Goal: Submit feedback/report problem: Ask a question

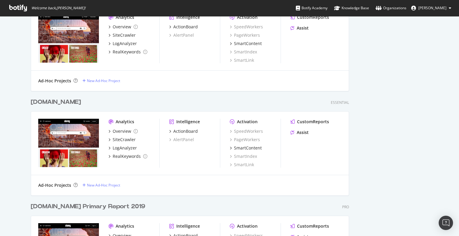
scroll to position [377, 0]
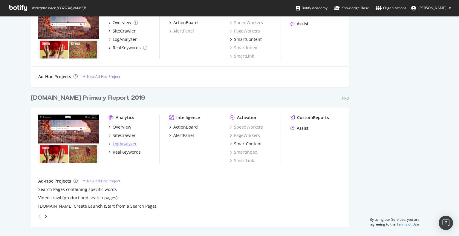
click at [125, 143] on div "LogAnalyzer" at bounding box center [125, 144] width 24 height 6
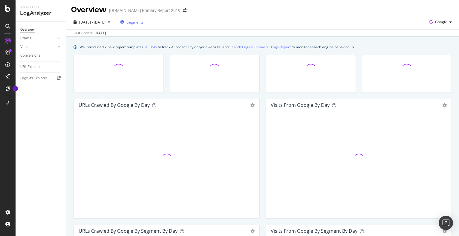
click at [143, 21] on span "Segments" at bounding box center [135, 22] width 17 height 5
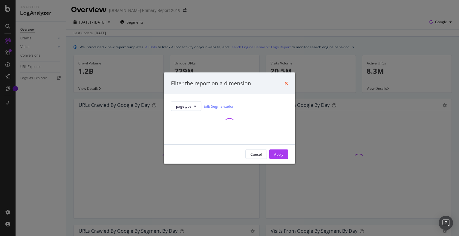
click at [287, 84] on icon "times" at bounding box center [286, 83] width 4 height 5
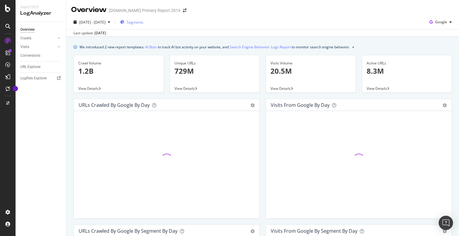
click at [143, 21] on span "Segments" at bounding box center [135, 22] width 17 height 5
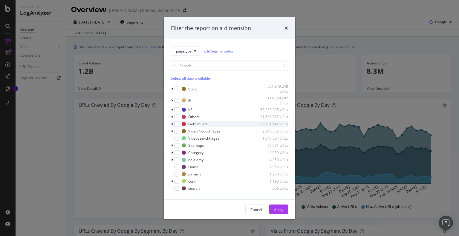
click at [172, 124] on icon "modal" at bounding box center [172, 124] width 2 height 4
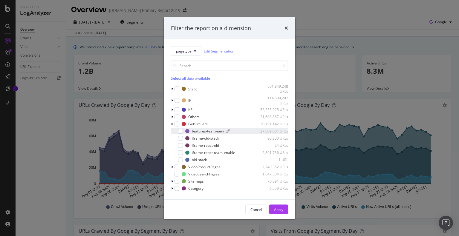
click at [201, 129] on div "features-team-new" at bounding box center [208, 131] width 32 height 5
click at [279, 209] on div "Apply" at bounding box center [278, 209] width 9 height 5
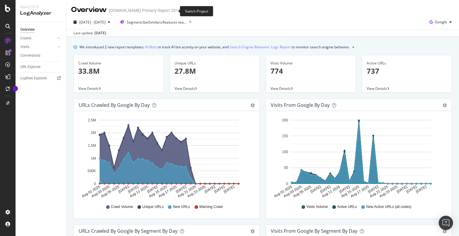
click at [180, 10] on span at bounding box center [184, 10] width 8 height 4
click at [183, 12] on icon "arrow-right-arrow-left" at bounding box center [185, 10] width 4 height 4
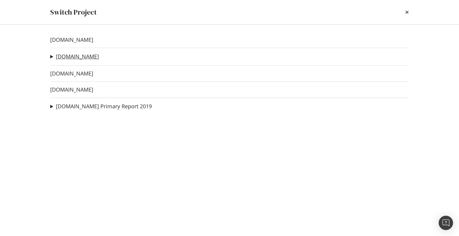
click at [76, 56] on link "alamy.de" at bounding box center [77, 56] width 43 height 6
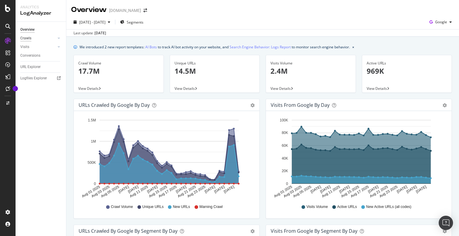
click at [30, 38] on div "Crawls" at bounding box center [25, 38] width 11 height 6
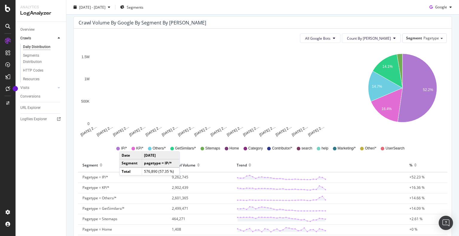
scroll to position [119, 0]
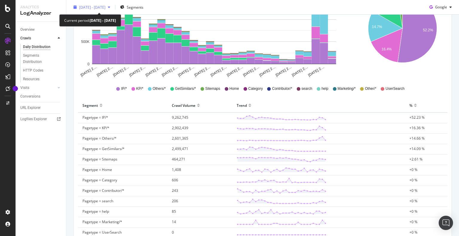
click at [96, 8] on span "2025 Aug. 1st - Aug. 30th" at bounding box center [92, 6] width 26 height 5
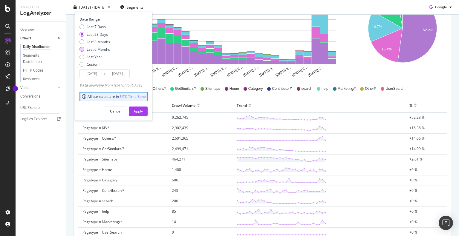
click at [93, 50] on div "Last 6 Months" at bounding box center [98, 49] width 23 height 5
type input "[DATE]"
click at [143, 110] on div "Apply" at bounding box center [137, 111] width 9 height 5
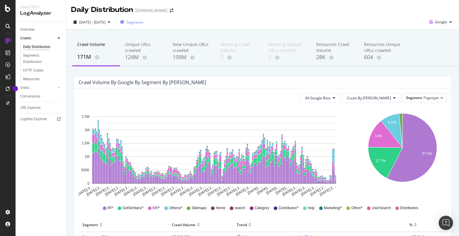
click at [143, 25] on div "Segments" at bounding box center [131, 22] width 23 height 9
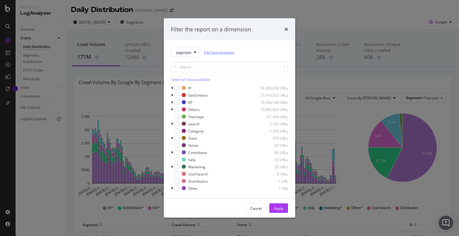
drag, startPoint x: 217, startPoint y: 52, endPoint x: 207, endPoint y: 46, distance: 11.8
click at [217, 52] on link "Edit Segmentation" at bounding box center [219, 52] width 30 height 6
click at [287, 30] on icon "times" at bounding box center [286, 29] width 4 height 5
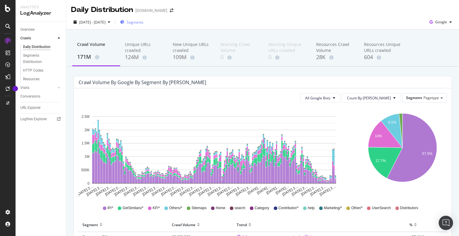
click at [143, 23] on span "Segments" at bounding box center [135, 22] width 17 height 5
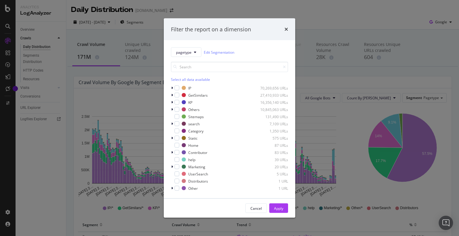
click at [170, 153] on div "pagetype Edit Segmentation Select all data available IP 70,269,656 URLs GetSimi…" at bounding box center [229, 119] width 131 height 158
click at [175, 152] on div "modal" at bounding box center [176, 152] width 5 height 5
click at [279, 205] on div "Apply" at bounding box center [278, 208] width 9 height 9
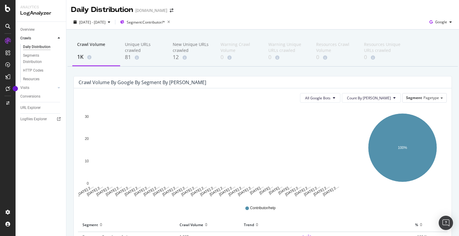
scroll to position [54, 0]
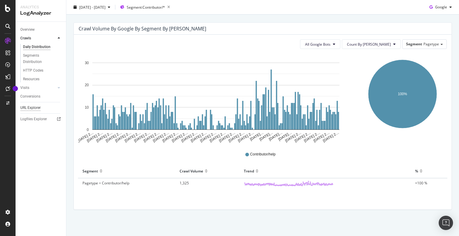
click at [34, 108] on div "URL Explorer" at bounding box center [30, 108] width 20 height 6
click at [440, 9] on span "Google" at bounding box center [441, 6] width 12 height 5
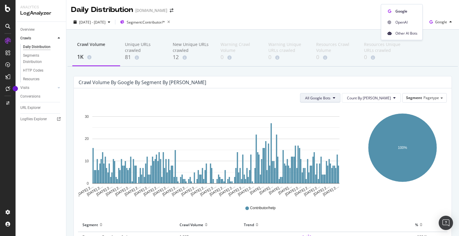
click at [330, 99] on span "All Google Bots" at bounding box center [317, 98] width 25 height 5
click at [241, 19] on div "2025 Mar. 1st - Aug. 30th Segment: Contributor/* Google" at bounding box center [262, 23] width 392 height 12
click at [170, 11] on icon "arrow-right-arrow-left" at bounding box center [172, 10] width 4 height 4
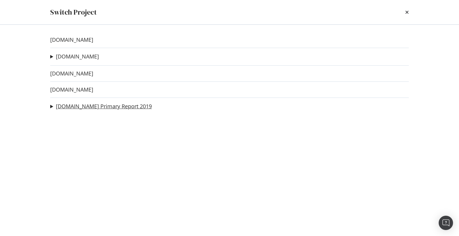
click at [95, 109] on link "[DOMAIN_NAME] Primary Report 2019" at bounding box center [104, 106] width 96 height 6
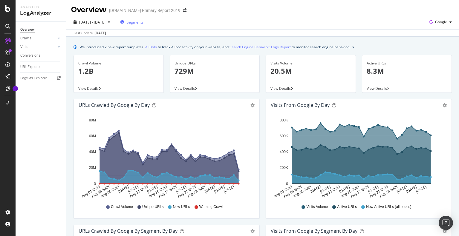
click at [143, 23] on span "Segments" at bounding box center [135, 22] width 17 height 5
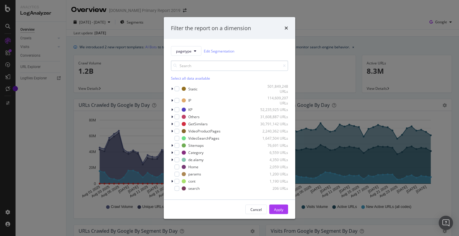
click at [193, 67] on input "modal" at bounding box center [229, 66] width 117 height 10
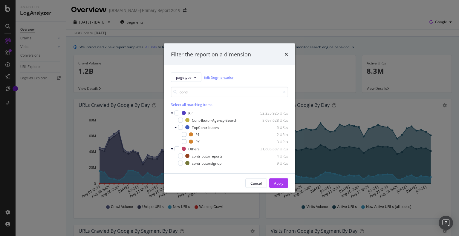
type input "contr"
click at [222, 78] on link "Edit Segmentation" at bounding box center [219, 77] width 30 height 6
click at [182, 120] on div "modal" at bounding box center [180, 120] width 5 height 5
click at [283, 182] on button "Apply" at bounding box center [278, 184] width 19 height 10
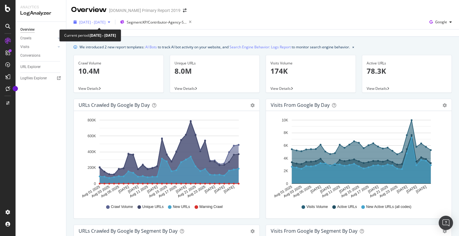
click at [105, 21] on span "2025 Aug. 1st - Aug. 30th" at bounding box center [92, 22] width 26 height 5
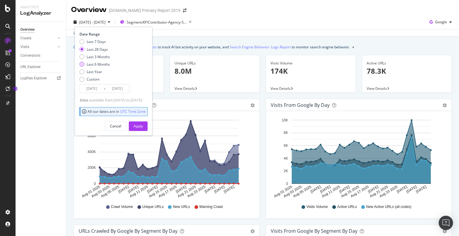
click at [97, 66] on div "Last 6 Months" at bounding box center [98, 64] width 23 height 5
type input "2025/03/01"
click at [143, 126] on div "Apply" at bounding box center [137, 126] width 9 height 5
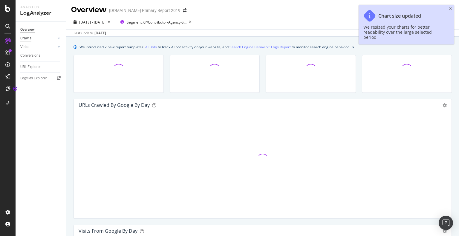
click at [27, 38] on div "Crawls" at bounding box center [25, 38] width 11 height 6
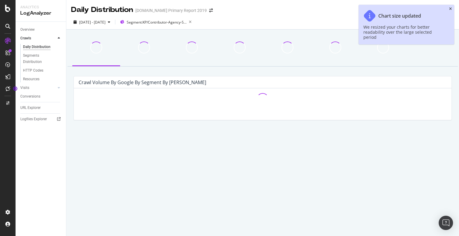
click at [451, 8] on icon "close toast" at bounding box center [450, 9] width 3 height 4
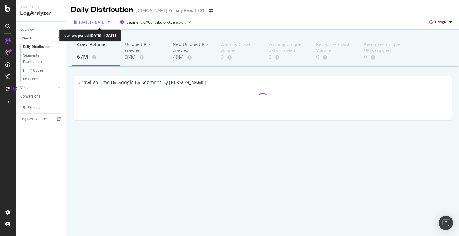
click at [104, 24] on span "2025 Mar. 1st - Aug. 30th" at bounding box center [92, 22] width 26 height 5
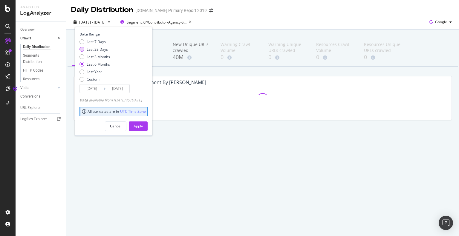
click at [79, 51] on div "Last 28 Days" at bounding box center [94, 49] width 30 height 5
type input "2025/08/03"
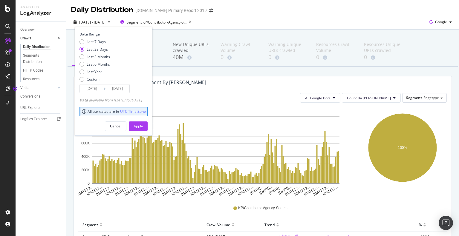
click at [300, 94] on div "All Google Bots Count By Day Segment Pagetype" at bounding box center [263, 98] width 368 height 10
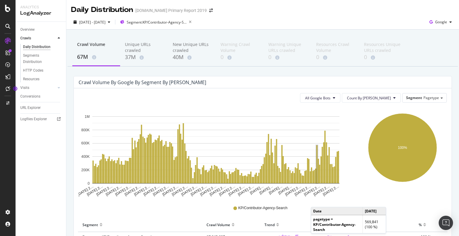
scroll to position [54, 0]
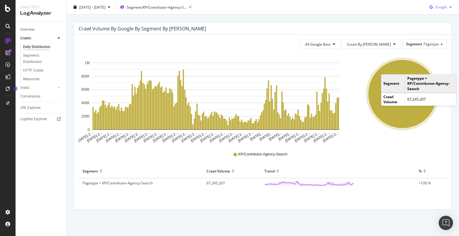
click at [439, 12] on button "Google" at bounding box center [440, 7] width 27 height 10
click at [431, 29] on span "Bing" at bounding box center [441, 29] width 22 height 5
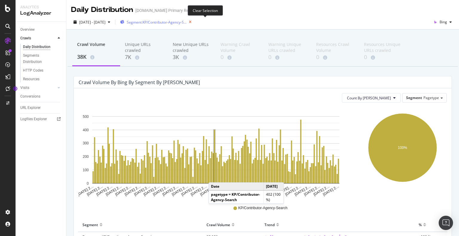
click at [194, 22] on icon "button" at bounding box center [189, 22] width 7 height 8
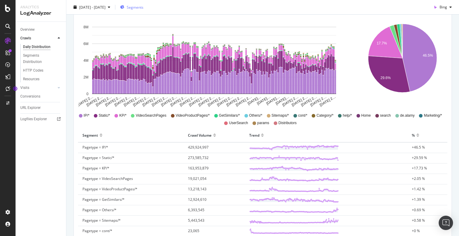
scroll to position [149, 0]
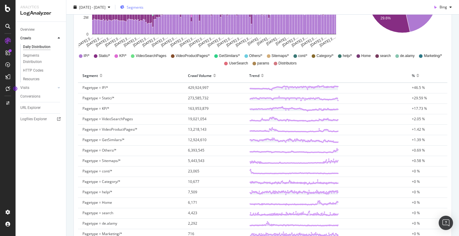
click at [74, 195] on div "Count By Day Segment Pagetype Hold CTRL while clicking to filter the report. Ma…" at bounding box center [262, 115] width 377 height 353
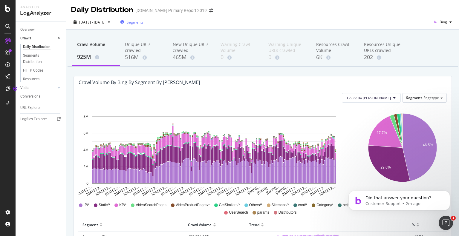
scroll to position [0, 0]
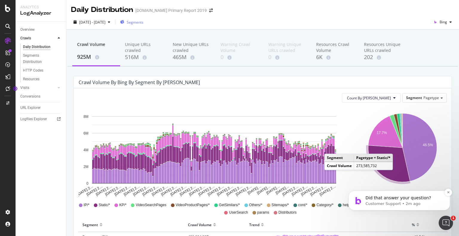
click at [388, 206] on p "Customer Support • 2m ago" at bounding box center [403, 203] width 77 height 5
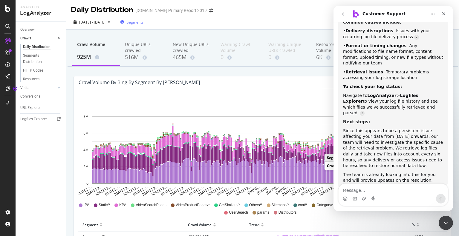
scroll to position [219, 0]
click at [363, 191] on textarea "Message…" at bounding box center [392, 189] width 109 height 10
click at [355, 192] on textarea "Message…" at bounding box center [392, 189] width 109 height 10
drag, startPoint x: 342, startPoint y: 101, endPoint x: 432, endPoint y: 137, distance: 97.4
click at [432, 137] on div "Missing log files from July 9th typically occur when we're unable to retrieve l…" at bounding box center [393, 86] width 110 height 204
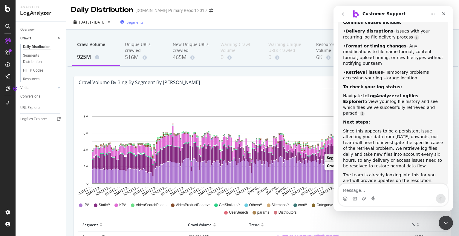
scroll to position [225, 0]
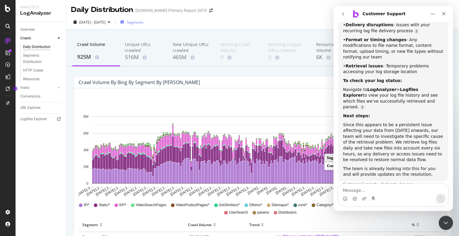
click at [358, 122] on div "Since this appears to be a persistent issue affecting your data from [DATE] onw…" at bounding box center [393, 142] width 100 height 41
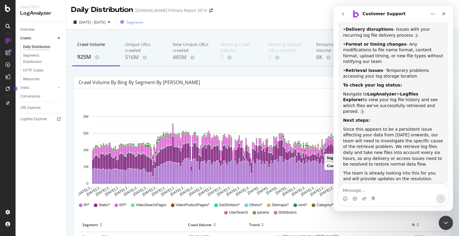
scroll to position [219, 0]
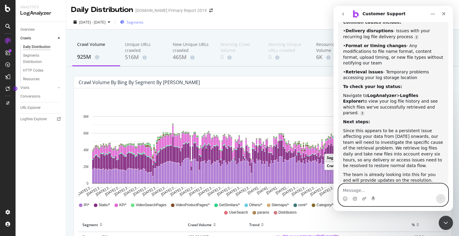
click at [359, 190] on textarea "Message…" at bounding box center [392, 189] width 109 height 10
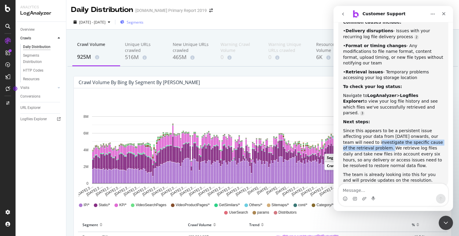
drag, startPoint x: 347, startPoint y: 113, endPoint x: 357, endPoint y: 118, distance: 11.4
click at [357, 128] on div "Since this appears to be a persistent issue affecting your data from [DATE] onw…" at bounding box center [393, 148] width 100 height 41
copy div "investigate the specific cause of the retrieval problem"
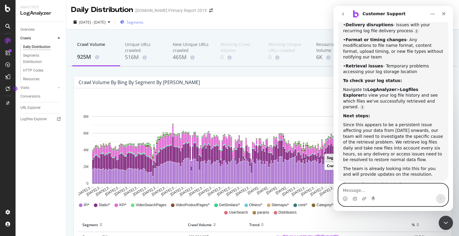
click at [356, 192] on textarea "Message…" at bounding box center [392, 189] width 109 height 10
paste textarea "investigate the specific cause of the retrieval problem"
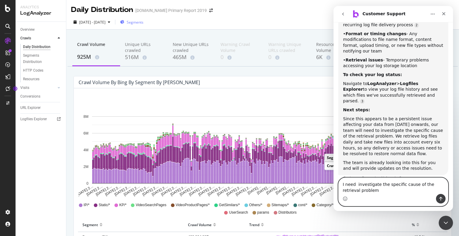
click at [355, 185] on textarea "I need investigate the specific cause of the retrieval problem" at bounding box center [392, 186] width 109 height 16
type textarea "I need someone to investigate the specific cause of the retrieval problem"
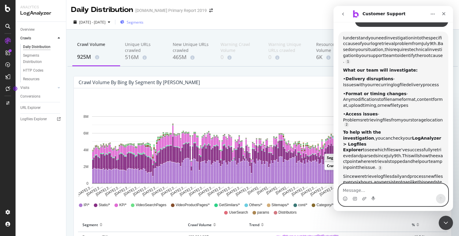
scroll to position [441, 0]
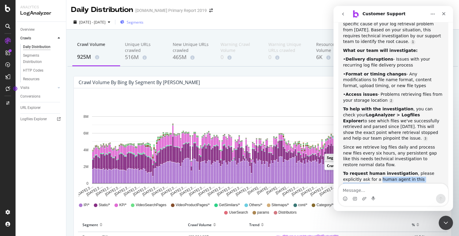
drag, startPoint x: 360, startPoint y: 137, endPoint x: 421, endPoint y: 138, distance: 61.5
click at [421, 171] on div "To request human investigation , please explicitly ask for a human agent in thi…" at bounding box center [393, 185] width 100 height 29
copy div "human agent in this conversation"
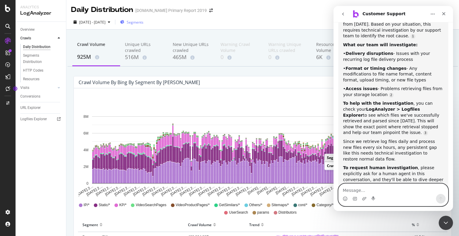
click at [368, 192] on textarea "Message…" at bounding box center [392, 189] width 109 height 10
paste textarea "human agent in this conversation"
type textarea "Yes I need human agent in this conversation"
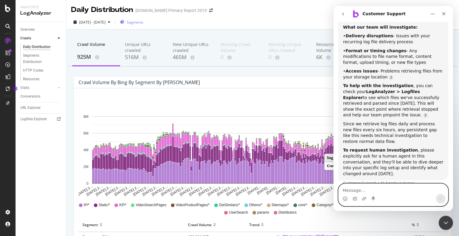
scroll to position [484, 0]
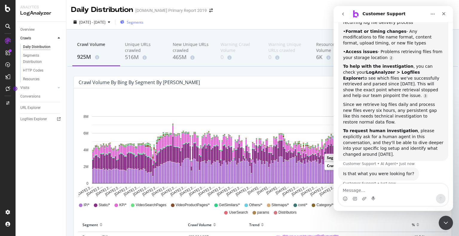
click at [226, 21] on div "2025 Mar. 1st - Aug. 30th Segments Bing" at bounding box center [262, 23] width 392 height 12
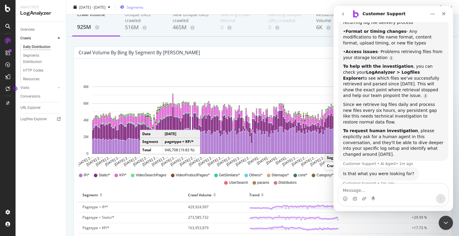
scroll to position [465, 0]
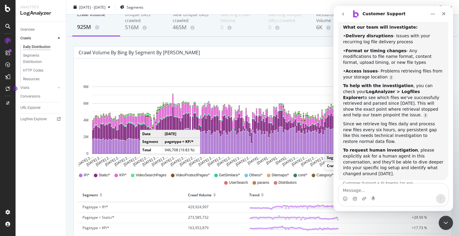
drag, startPoint x: 31, startPoint y: 29, endPoint x: 39, endPoint y: 24, distance: 9.3
click at [31, 29] on div "Overview" at bounding box center [27, 30] width 14 height 6
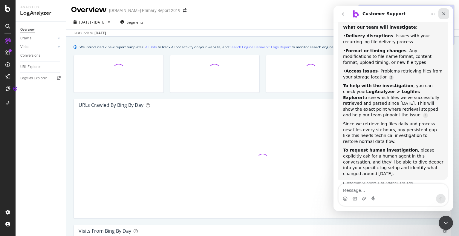
click at [444, 12] on icon "Close" at bounding box center [443, 13] width 5 height 5
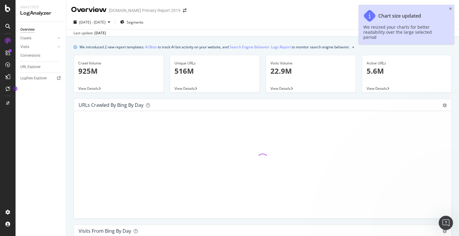
scroll to position [453, 0]
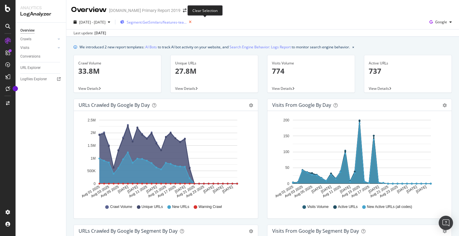
click at [194, 22] on icon "button" at bounding box center [189, 22] width 7 height 8
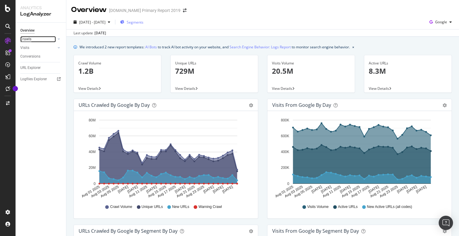
click at [27, 39] on div "Crawls" at bounding box center [25, 39] width 11 height 6
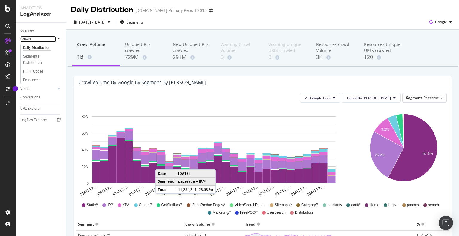
scroll to position [90, 0]
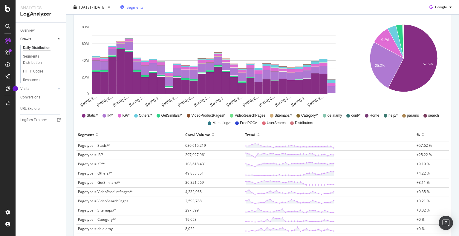
click at [143, 5] on span "Segments" at bounding box center [135, 6] width 17 height 5
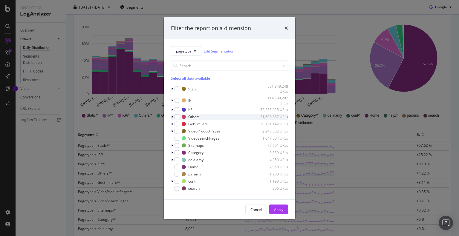
click at [172, 117] on icon "modal" at bounding box center [172, 117] width 2 height 4
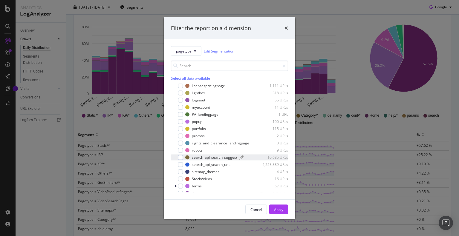
scroll to position [328, 0]
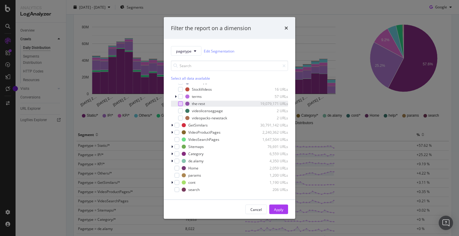
click at [181, 106] on div "modal" at bounding box center [180, 103] width 5 height 5
click at [170, 131] on div "pagetype Edit Segmentation Select all data available Static 501,849,248 URLs IP…" at bounding box center [229, 119] width 131 height 161
click at [173, 128] on div "modal" at bounding box center [173, 125] width 4 height 6
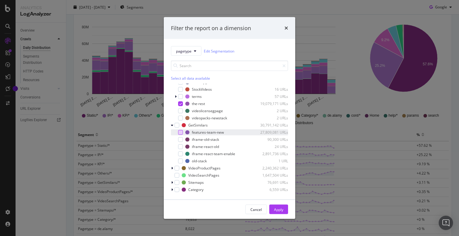
drag, startPoint x: 180, startPoint y: 138, endPoint x: 258, endPoint y: 188, distance: 92.0
click at [181, 135] on div "modal" at bounding box center [180, 132] width 5 height 5
click at [283, 212] on div "Apply" at bounding box center [278, 209] width 9 height 5
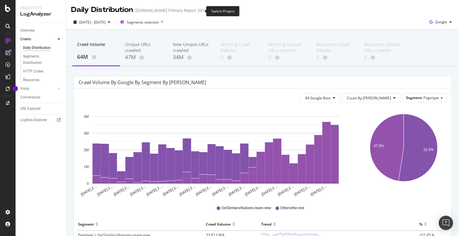
click at [209, 12] on icon "arrow-right-arrow-left" at bounding box center [211, 10] width 4 height 4
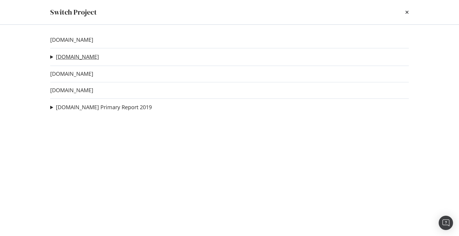
click at [68, 56] on link "alamy.de" at bounding box center [77, 57] width 43 height 6
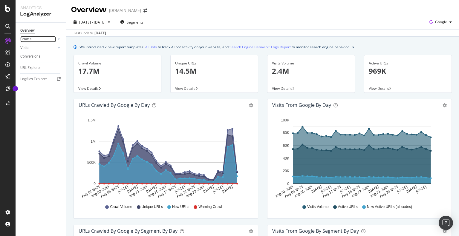
click at [21, 37] on div "Crawls" at bounding box center [25, 39] width 11 height 6
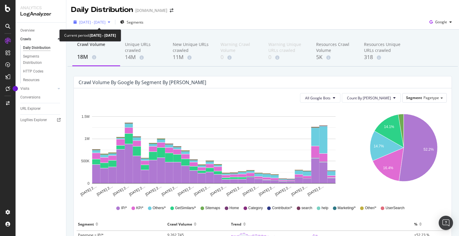
click at [105, 22] on span "2025 Aug. 1st - Aug. 30th" at bounding box center [92, 22] width 26 height 5
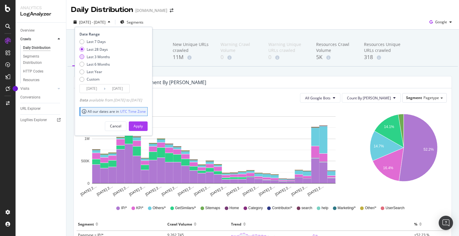
click at [92, 56] on div "Last 3 Months" at bounding box center [98, 56] width 23 height 5
type input "[DATE]"
click at [147, 124] on button "Apply" at bounding box center [138, 127] width 19 height 10
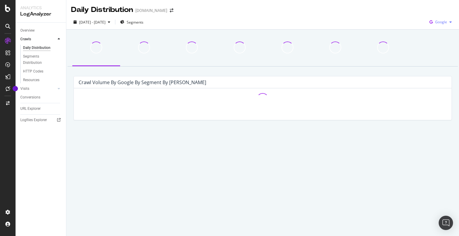
click at [443, 23] on span "Google" at bounding box center [441, 21] width 12 height 5
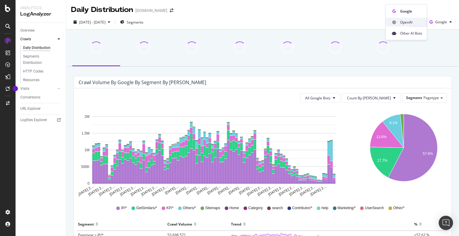
click at [405, 23] on span "OpenAI" at bounding box center [411, 21] width 22 height 5
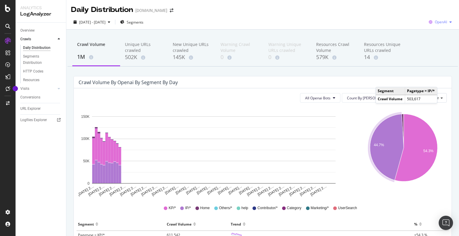
click at [434, 22] on span "OpenAI" at bounding box center [440, 21] width 12 height 5
click at [408, 35] on span "Other AI Bots" at bounding box center [405, 32] width 22 height 5
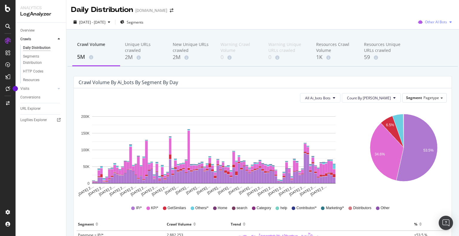
click at [431, 20] on span "Other AI Bots" at bounding box center [436, 21] width 22 height 5
click at [423, 35] on div "Google" at bounding box center [432, 34] width 42 height 9
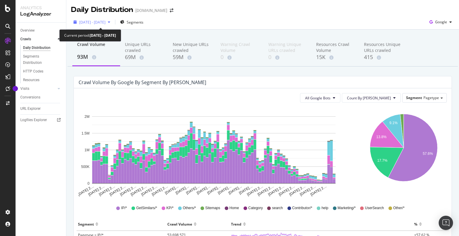
click at [101, 24] on span "[DATE] - [DATE]" at bounding box center [92, 22] width 26 height 5
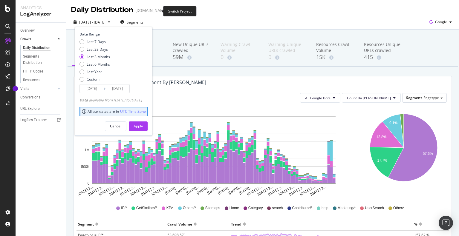
click at [170, 10] on icon "arrow-right-arrow-left" at bounding box center [172, 10] width 4 height 4
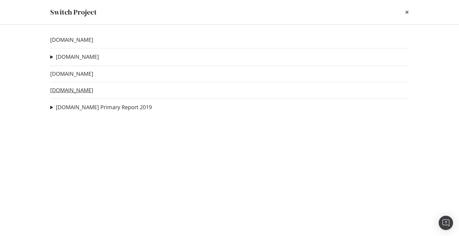
click at [62, 90] on link "alamy.it" at bounding box center [71, 90] width 43 height 6
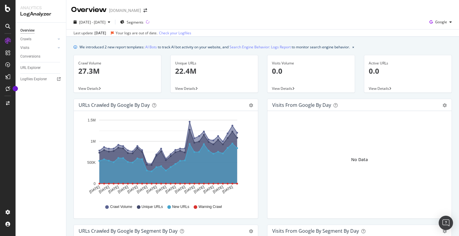
click at [448, 222] on img "Open Intercom Messenger" at bounding box center [446, 223] width 8 height 8
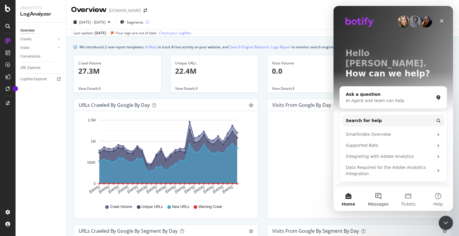
click at [377, 201] on button "Messages" at bounding box center [378, 199] width 30 height 24
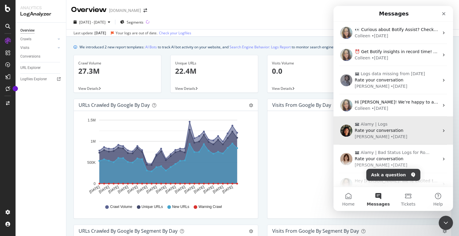
click at [411, 135] on div "Jenny • 10w ago" at bounding box center [396, 137] width 84 height 6
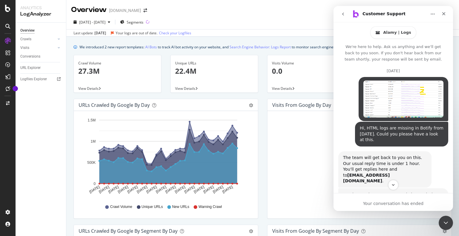
drag, startPoint x: 451, startPoint y: 154, endPoint x: 790, endPoint y: 164, distance: 339.3
click at [387, 132] on div "Hi, HTML logs are missing in Botify from May 7th. Could you please have a look …" at bounding box center [401, 134] width 84 height 18
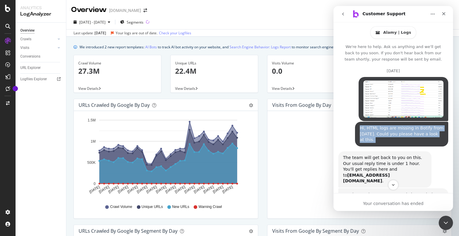
click at [387, 132] on div "Hi, HTML logs are missing in Botify from May 7th. Could you please have a look …" at bounding box center [401, 134] width 84 height 18
copy div "Hi, HTML logs are missing in Botify from May 7th. Could you please have a look …"
click at [343, 13] on icon "go back" at bounding box center [342, 14] width 5 height 5
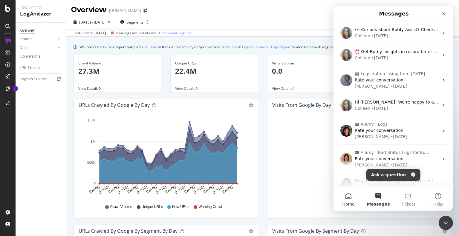
click at [354, 200] on button "Home" at bounding box center [348, 199] width 30 height 24
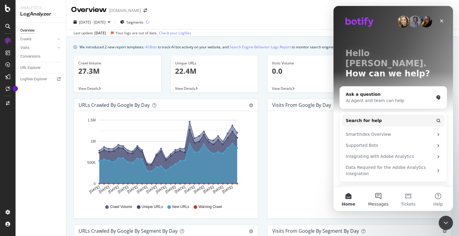
click at [378, 203] on span "Messages" at bounding box center [378, 204] width 21 height 4
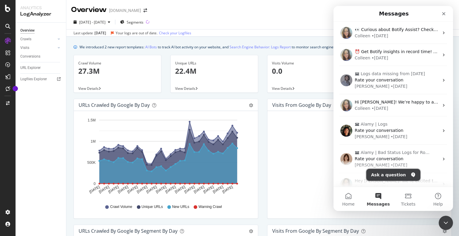
click at [388, 174] on button "Ask a question" at bounding box center [393, 175] width 54 height 12
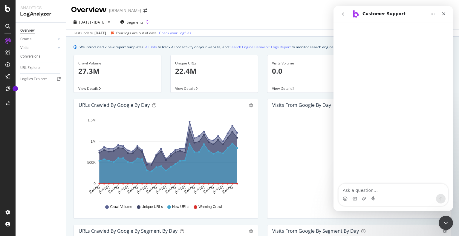
click at [364, 190] on textarea "Ask a question…" at bounding box center [392, 189] width 109 height 10
click at [349, 179] on textarea "Hi, HTML logs are missing in Botify from May 7th. Could you please have a look …" at bounding box center [392, 186] width 109 height 16
click at [358, 180] on textarea "Hi, IT HTML logs are missing in Botify from May 7th. Could you please have a lo…" at bounding box center [392, 186] width 109 height 16
drag, startPoint x: 410, startPoint y: 179, endPoint x: 424, endPoint y: 180, distance: 14.1
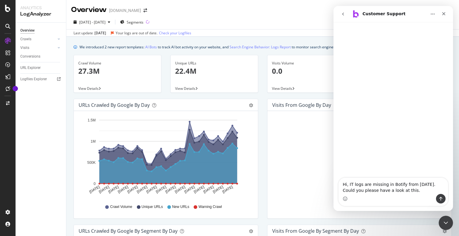
click at [424, 180] on textarea "Hi, IT logs are missing in Botify from May 7th. Could you please have a look at…" at bounding box center [392, 186] width 109 height 16
click at [407, 184] on textarea "Hi, IT logs are missing in Botify from [DATE]. Could you please have a look at …" at bounding box center [392, 186] width 109 height 16
type textarea "Hi, IT logs are missing in Botify from [DATE]. Could you please have a look at …"
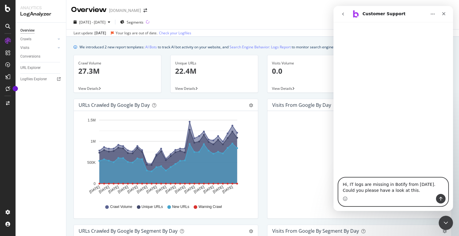
click at [407, 185] on textarea "Hi, IT logs are missing in Botify from [DATE]. Could you please have a look at …" at bounding box center [392, 186] width 109 height 16
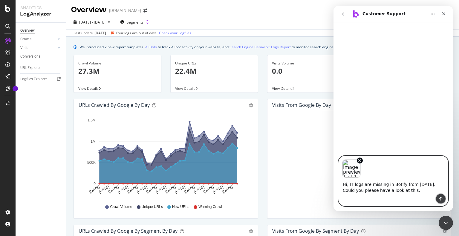
click at [441, 199] on icon "Send a message…" at bounding box center [440, 198] width 5 height 5
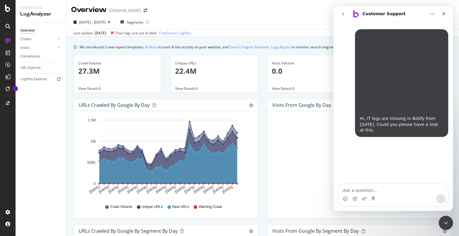
click at [282, 14] on div "Overview alamy.it" at bounding box center [262, 7] width 392 height 15
click at [443, 13] on icon "Close" at bounding box center [443, 13] width 5 height 5
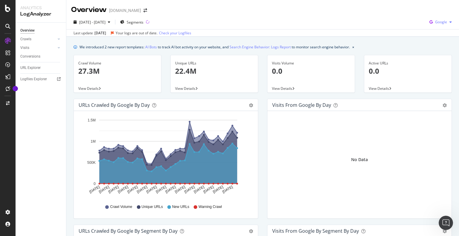
click at [439, 22] on span "Google" at bounding box center [441, 21] width 12 height 5
click at [276, 21] on div "2025 Jun. 9th - Jul. 8th Segments Google" at bounding box center [262, 23] width 392 height 12
click at [141, 9] on span at bounding box center [145, 10] width 8 height 4
click at [143, 10] on icon "arrow-right-arrow-left" at bounding box center [145, 10] width 4 height 4
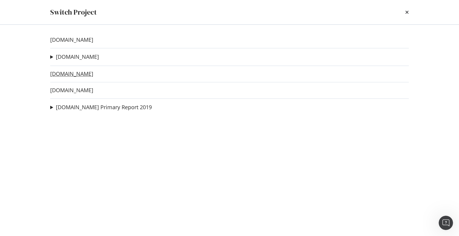
click at [75, 73] on link "alamyimages.fr" at bounding box center [71, 74] width 43 height 6
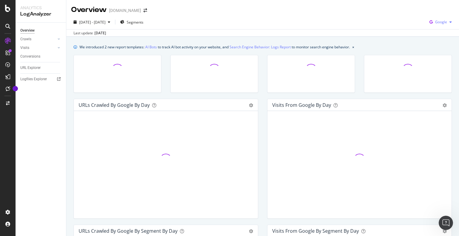
click at [438, 21] on span "Google" at bounding box center [441, 21] width 12 height 5
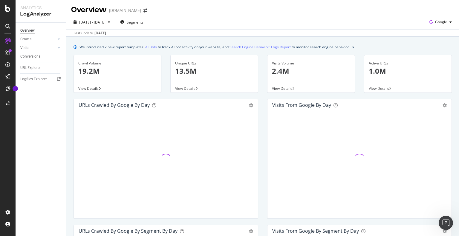
click at [320, 16] on div "2025 Jul. 31st - Aug. 29th Segments Google Last update Aug. 31, 2025" at bounding box center [262, 26] width 392 height 22
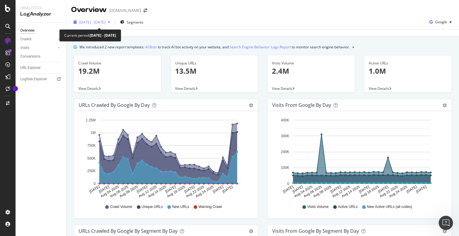
click at [101, 19] on div "2025 Jul. 31st - Aug. 29th" at bounding box center [91, 22] width 41 height 9
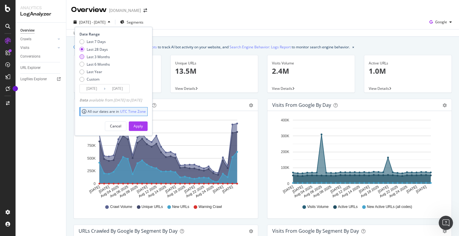
click at [94, 58] on div "Last 3 Months" at bounding box center [98, 56] width 23 height 5
type input "2025/05/30"
click at [143, 124] on div "Apply" at bounding box center [137, 126] width 9 height 5
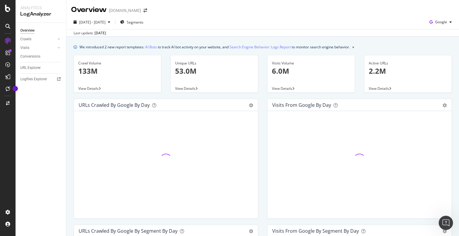
scroll to position [453, 0]
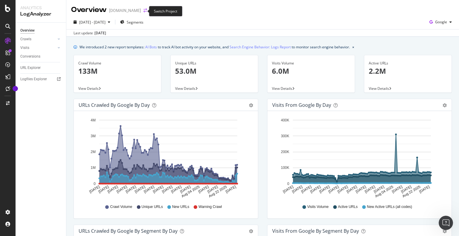
click at [143, 10] on icon "arrow-right-arrow-left" at bounding box center [145, 10] width 4 height 4
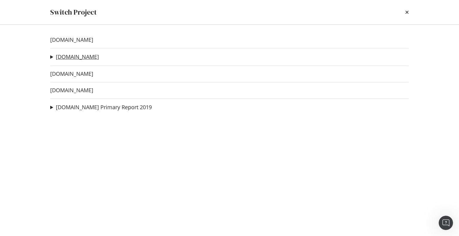
click at [67, 56] on link "alamy.de" at bounding box center [77, 57] width 43 height 6
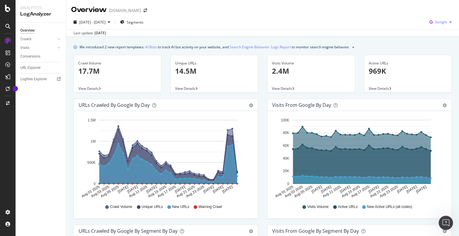
click at [441, 21] on span "Google" at bounding box center [441, 21] width 12 height 5
click at [224, 20] on div "2025 Aug. 1st - Aug. 30th Segments Google" at bounding box center [262, 23] width 392 height 12
click at [105, 21] on span "2025 Aug. 1st - Aug. 30th" at bounding box center [92, 22] width 26 height 5
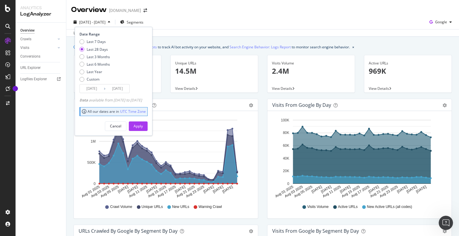
drag, startPoint x: 87, startPoint y: 58, endPoint x: 90, endPoint y: 61, distance: 3.4
click at [87, 58] on div "Last 3 Months" at bounding box center [98, 56] width 23 height 5
type input "2025/05/31"
click at [143, 129] on div "Apply" at bounding box center [137, 126] width 9 height 9
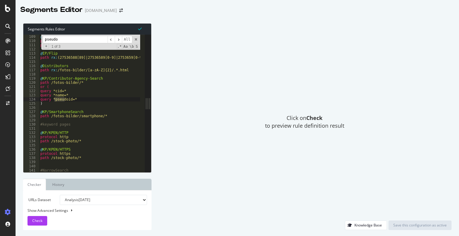
scroll to position [451, 0]
type input "pseudo"
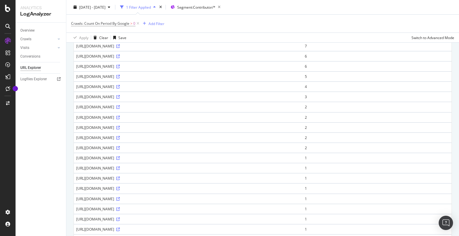
scroll to position [358, 0]
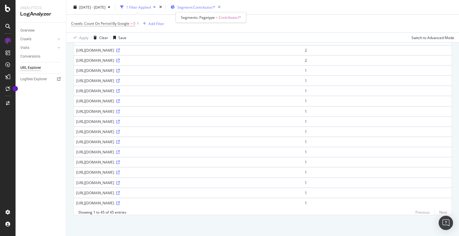
click at [215, 8] on span "Segment: Contributor/*" at bounding box center [196, 6] width 38 height 5
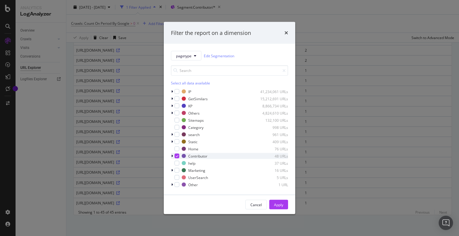
click at [177, 156] on icon "modal" at bounding box center [177, 156] width 3 height 3
click at [194, 71] on input "modal" at bounding box center [229, 70] width 117 height 10
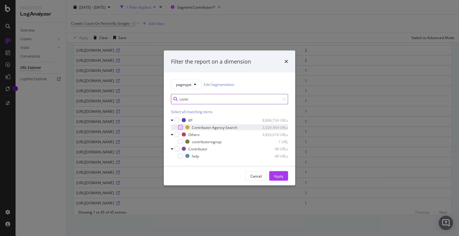
type input "contr"
click at [180, 128] on div "modal" at bounding box center [180, 127] width 5 height 5
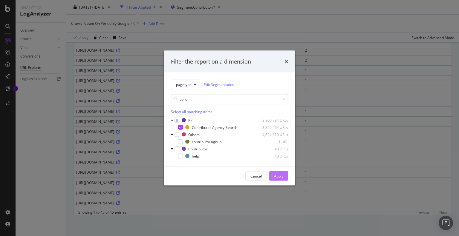
click at [272, 175] on button "Apply" at bounding box center [278, 176] width 19 height 10
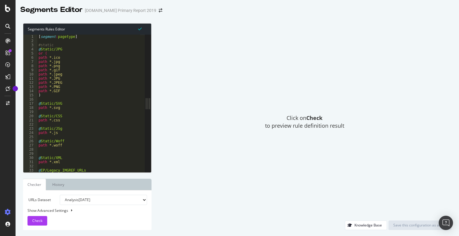
type textarea "or ("
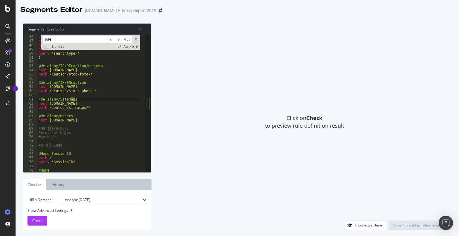
scroll to position [270, 0]
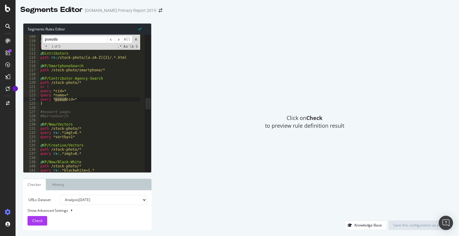
type input "pseudo"
type textarea "query *pseudoid=*"
click at [67, 98] on div "@ GetSimilars/iframe-old-stack path /ns_s.aspx* @ Distributors path rx : /stock…" at bounding box center [89, 104] width 101 height 138
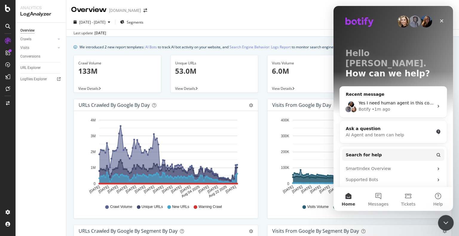
click at [443, 223] on icon "Close Intercom Messenger" at bounding box center [444, 222] width 7 height 7
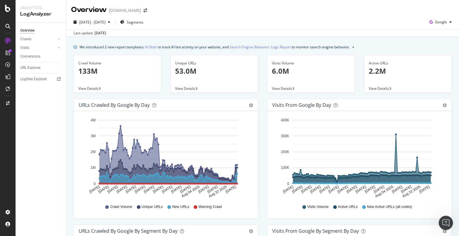
scroll to position [30, 0]
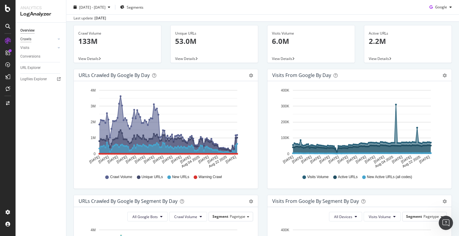
click at [25, 39] on div "Crawls" at bounding box center [25, 39] width 11 height 6
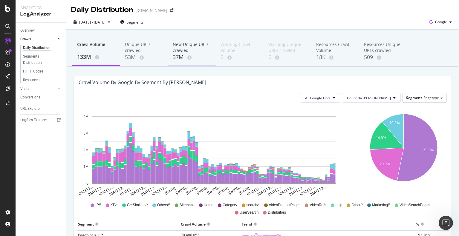
click at [180, 58] on div "37M" at bounding box center [192, 57] width 38 height 8
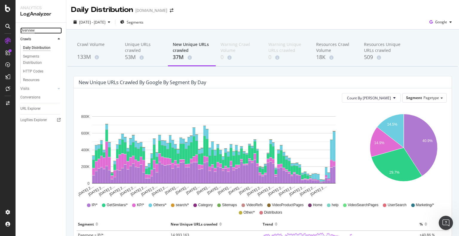
click at [33, 30] on div "Overview" at bounding box center [27, 30] width 14 height 6
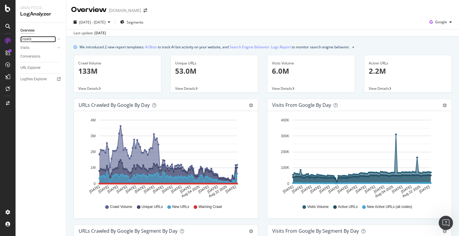
click at [30, 40] on div "Crawls" at bounding box center [25, 39] width 11 height 6
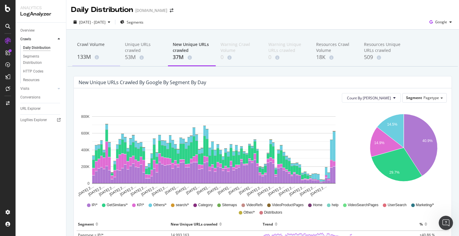
click at [80, 56] on div "133M" at bounding box center [96, 57] width 38 height 8
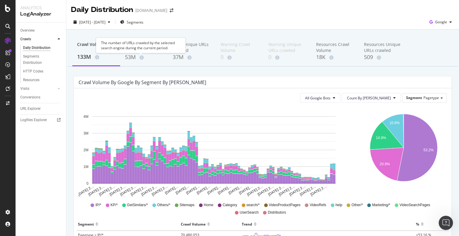
click at [136, 50] on div "The number of URLs crawled by the selected search engine during the current per…" at bounding box center [141, 46] width 90 height 16
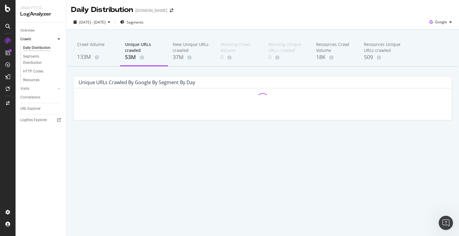
click at [134, 57] on div "53M" at bounding box center [144, 57] width 38 height 8
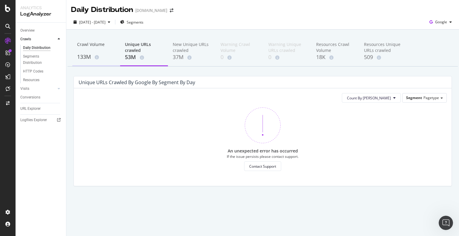
click at [85, 59] on div "133M" at bounding box center [96, 57] width 38 height 8
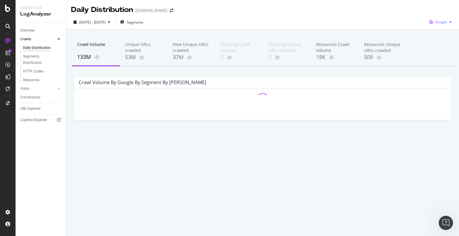
click at [442, 21] on span "Google" at bounding box center [441, 21] width 12 height 5
click at [433, 46] on span "Bing" at bounding box center [441, 44] width 22 height 5
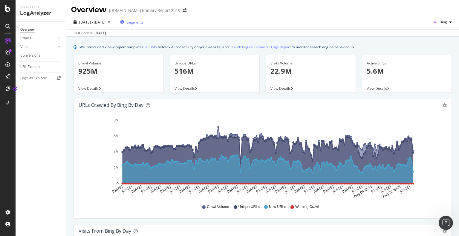
click at [143, 21] on span "Segments" at bounding box center [135, 22] width 17 height 5
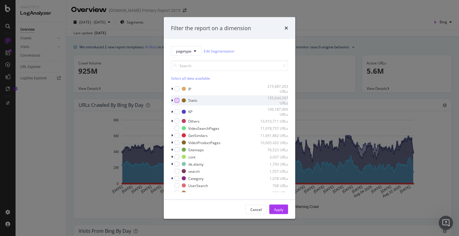
click at [178, 100] on div "modal" at bounding box center [176, 100] width 5 height 5
click at [284, 209] on button "Apply" at bounding box center [278, 210] width 19 height 10
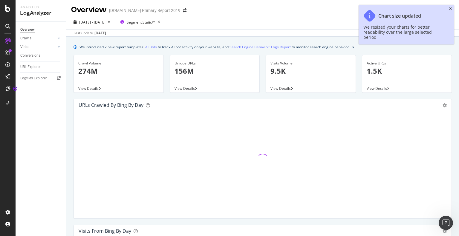
click at [450, 9] on icon "close toast" at bounding box center [450, 9] width 3 height 4
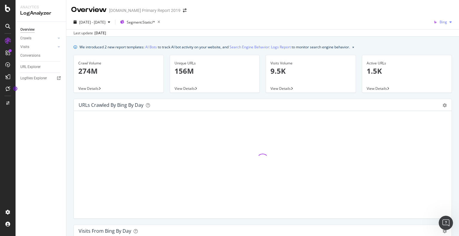
click at [445, 25] on div "Bing" at bounding box center [442, 22] width 23 height 9
click at [431, 35] on span "Google" at bounding box center [441, 33] width 22 height 5
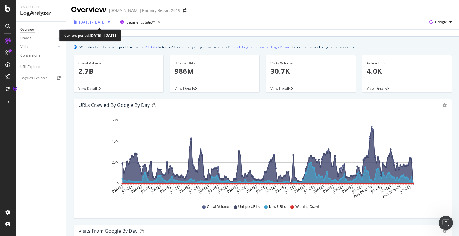
click at [105, 24] on span "[DATE] - [DATE]" at bounding box center [92, 22] width 26 height 5
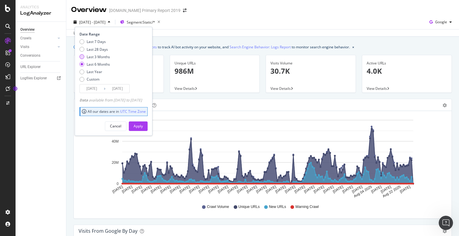
click at [95, 57] on div "Last 3 Months" at bounding box center [98, 56] width 23 height 5
click at [88, 50] on div "Last 28 Days" at bounding box center [97, 49] width 21 height 5
click at [98, 57] on div "Last 3 Months" at bounding box center [98, 56] width 23 height 5
type input "2025/05/31"
click at [143, 125] on div "Apply" at bounding box center [137, 126] width 9 height 5
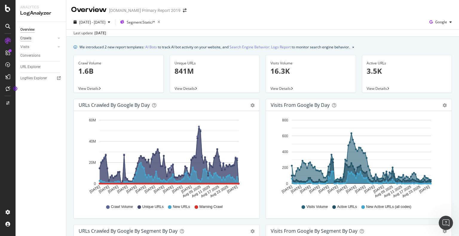
click at [26, 38] on div "Crawls" at bounding box center [25, 38] width 11 height 6
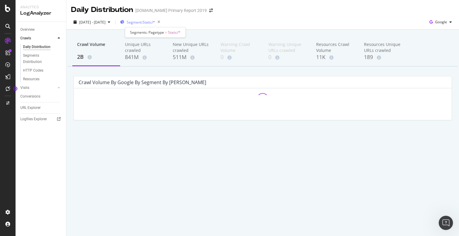
click at [153, 24] on span "Segment: Static/*" at bounding box center [141, 22] width 28 height 5
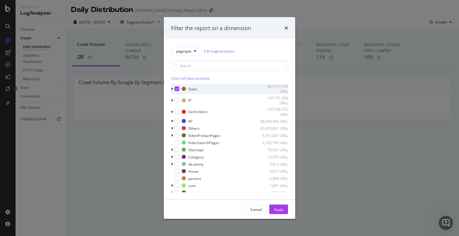
drag, startPoint x: 176, startPoint y: 90, endPoint x: 180, endPoint y: 81, distance: 9.7
click at [176, 89] on icon "modal" at bounding box center [177, 88] width 3 height 3
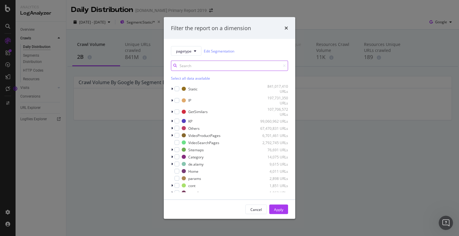
click at [188, 68] on input "modal" at bounding box center [229, 66] width 117 height 10
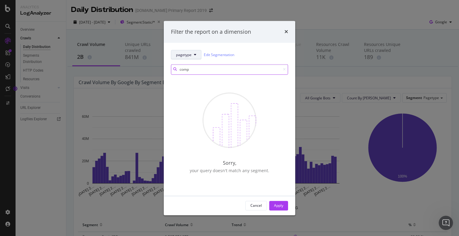
type input "comp"
click at [187, 52] on span "pagetype" at bounding box center [184, 54] width 16 height 5
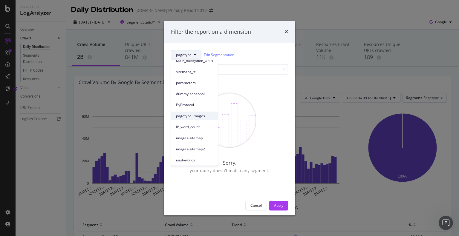
scroll to position [72, 0]
click at [184, 104] on span "pagetype-images" at bounding box center [194, 103] width 37 height 5
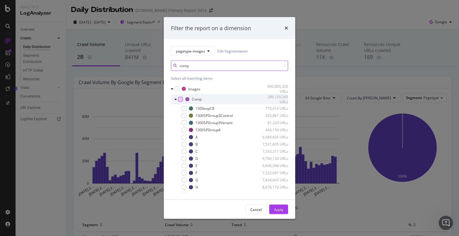
type input "comp"
click at [180, 98] on div "modal" at bounding box center [180, 99] width 5 height 5
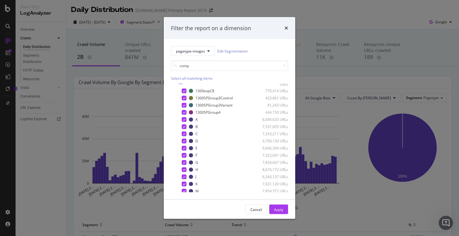
scroll to position [0, 0]
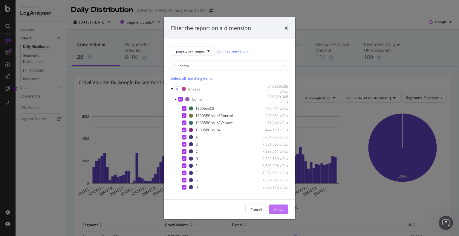
click at [279, 209] on div "Apply" at bounding box center [278, 209] width 9 height 5
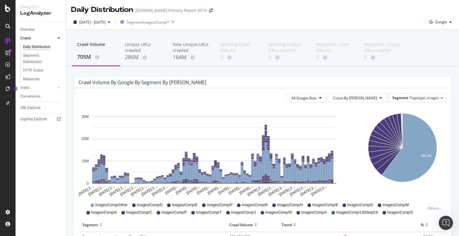
click at [156, 25] on div "Segment: Images/Comp/*" at bounding box center [148, 22] width 56 height 8
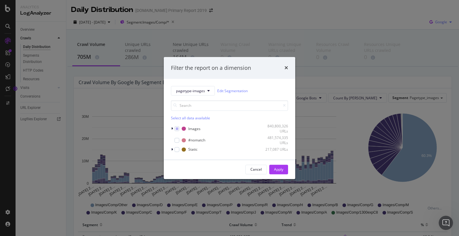
drag, startPoint x: 355, startPoint y: 18, endPoint x: 428, endPoint y: 19, distance: 73.1
click at [355, 18] on div "Filter the report on a dimension pagetype-images Edit Segmentation Select all d…" at bounding box center [229, 118] width 459 height 236
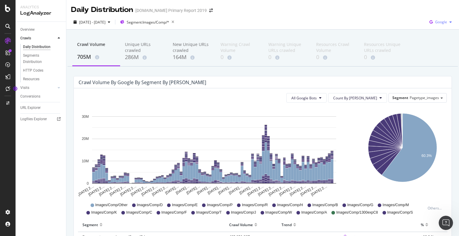
click at [435, 22] on span "Google" at bounding box center [441, 21] width 12 height 5
click at [104, 21] on span "[DATE] - [DATE]" at bounding box center [92, 22] width 26 height 5
click at [430, 25] on icon "button" at bounding box center [431, 22] width 8 height 8
click at [432, 44] on span "Bing" at bounding box center [441, 44] width 22 height 5
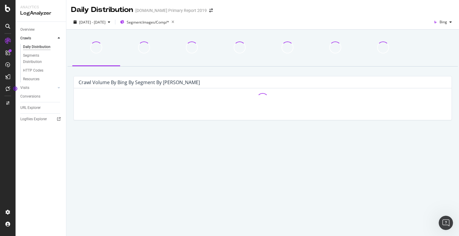
click at [228, 17] on div "2025 May. 31st - Aug. 30th Segment: Images/Comp/* Bing" at bounding box center [262, 22] width 392 height 15
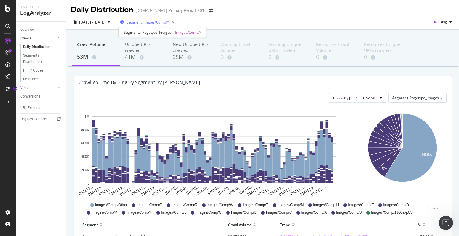
click at [161, 23] on span "Segment: Images/Comp/*" at bounding box center [148, 22] width 42 height 5
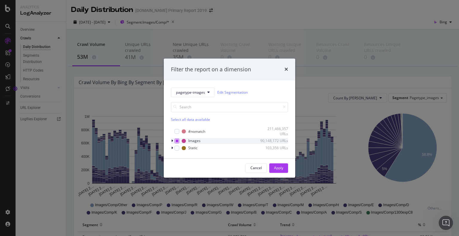
click at [175, 142] on div "modal" at bounding box center [176, 141] width 5 height 5
click at [177, 141] on icon "modal" at bounding box center [177, 140] width 3 height 3
click at [186, 112] on input "modal" at bounding box center [229, 107] width 117 height 10
drag, startPoint x: 186, startPoint y: 109, endPoint x: 188, endPoint y: 91, distance: 17.7
click at [186, 108] on input "modal" at bounding box center [229, 107] width 117 height 10
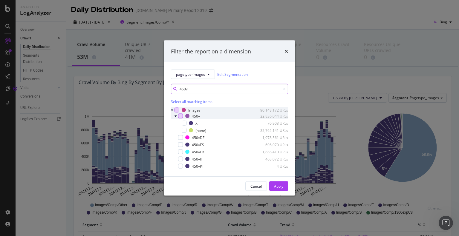
type input "450v"
click at [180, 117] on div "modal" at bounding box center [180, 116] width 5 height 5
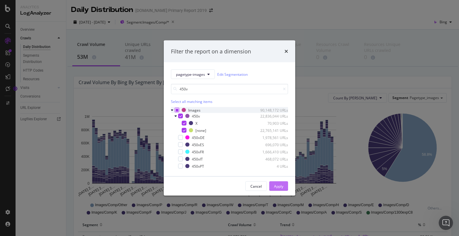
click at [279, 187] on div "Apply" at bounding box center [278, 186] width 9 height 5
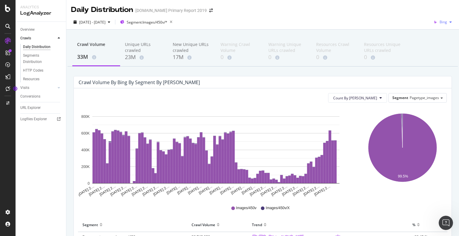
click at [442, 20] on div "Bing" at bounding box center [442, 22] width 23 height 9
click at [431, 34] on span "Google" at bounding box center [441, 33] width 22 height 5
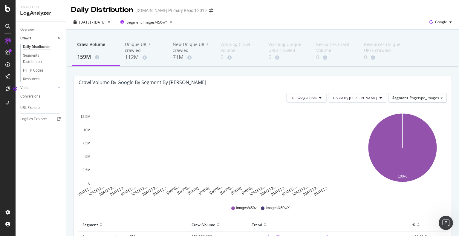
scroll to position [60, 0]
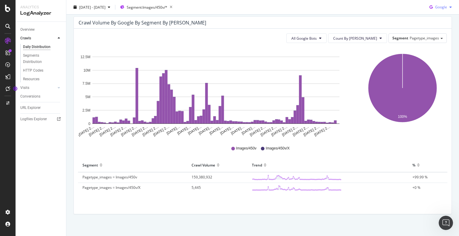
click at [447, 8] on div "button" at bounding box center [450, 7] width 7 height 4
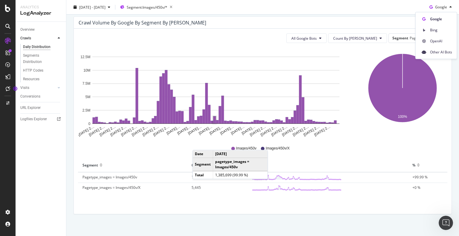
scroll to position [0, 0]
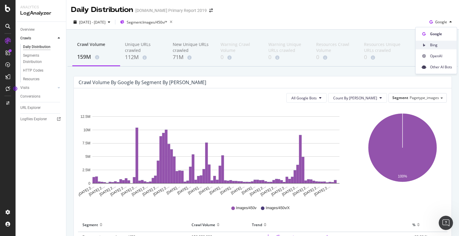
click at [436, 44] on span "Bing" at bounding box center [441, 44] width 22 height 5
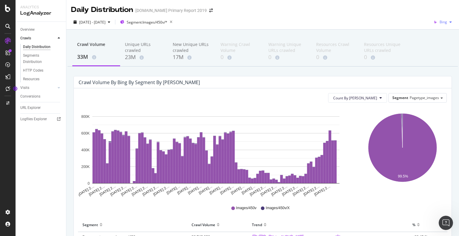
click at [439, 24] on span "Bing" at bounding box center [442, 21] width 7 height 5
click at [438, 35] on span "Google" at bounding box center [441, 33] width 22 height 5
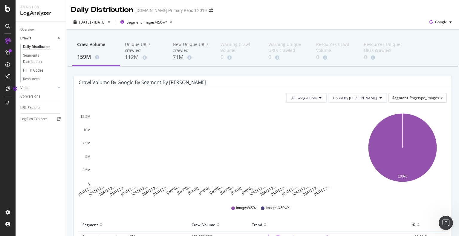
scroll to position [64, 0]
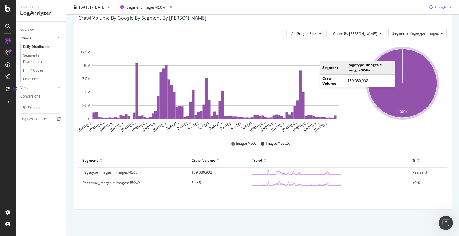
click at [435, 10] on div "Google" at bounding box center [440, 7] width 27 height 9
click at [427, 29] on div "Bing" at bounding box center [435, 30] width 41 height 9
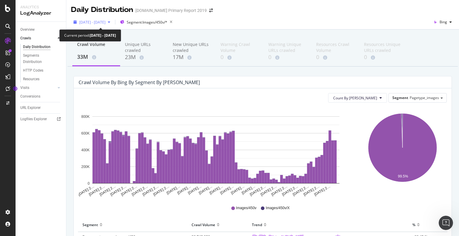
click at [105, 20] on span "[DATE] - [DATE]" at bounding box center [92, 22] width 26 height 5
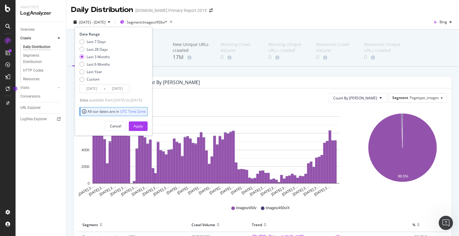
click at [90, 59] on div "Last 3 Months" at bounding box center [98, 56] width 23 height 5
drag, startPoint x: 109, startPoint y: 209, endPoint x: 107, endPoint y: 203, distance: 5.8
click at [109, 209] on div "Images/450v Images/450v/X" at bounding box center [263, 208] width 368 height 13
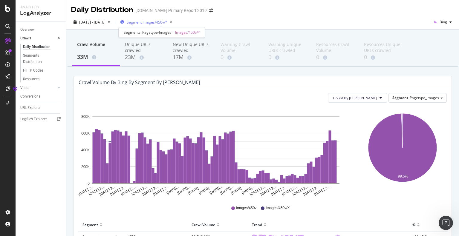
click at [167, 21] on span "Segment: Images/450v/*" at bounding box center [147, 22] width 41 height 5
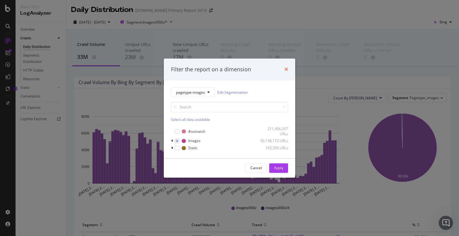
click at [287, 69] on icon "times" at bounding box center [286, 69] width 4 height 5
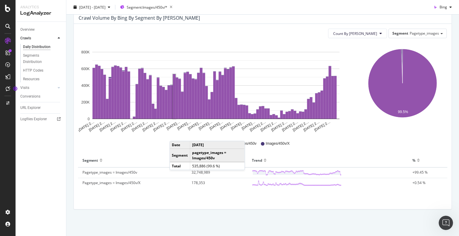
scroll to position [5, 0]
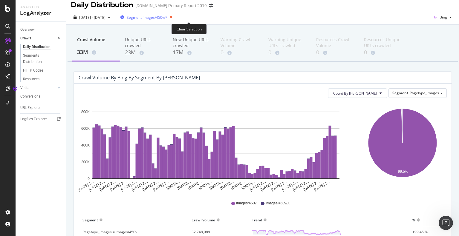
click at [175, 18] on icon "button" at bounding box center [170, 17] width 7 height 8
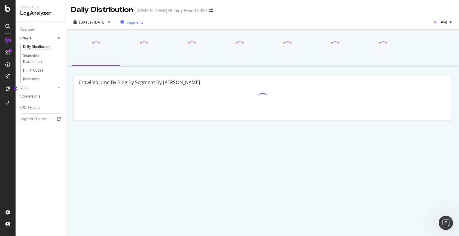
click at [143, 22] on span "Segments" at bounding box center [135, 22] width 17 height 5
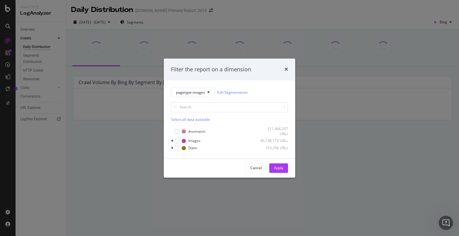
click at [118, 127] on div "Filter the report on a dimension pagetype-images Edit Segmentation Select all d…" at bounding box center [229, 118] width 459 height 236
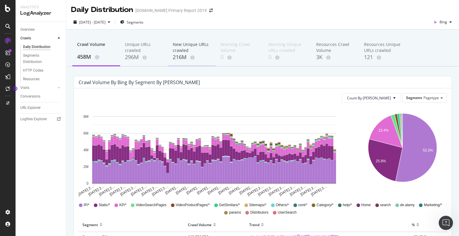
click at [182, 57] on div "216M" at bounding box center [192, 57] width 38 height 8
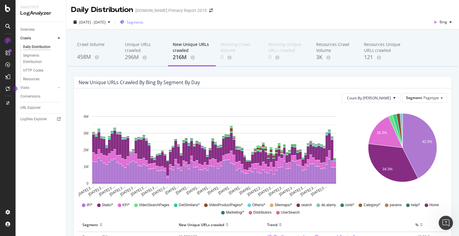
click at [143, 22] on span "Segments" at bounding box center [135, 22] width 17 height 5
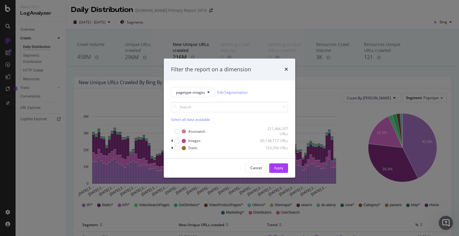
click at [270, 24] on div "Filter the report on a dimension pagetype-images Edit Segmentation Select all d…" at bounding box center [229, 118] width 459 height 236
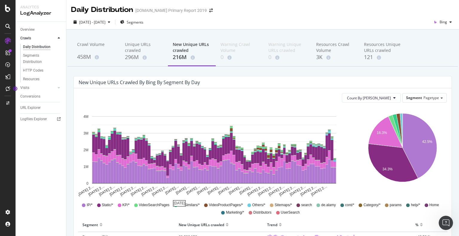
scroll to position [90, 0]
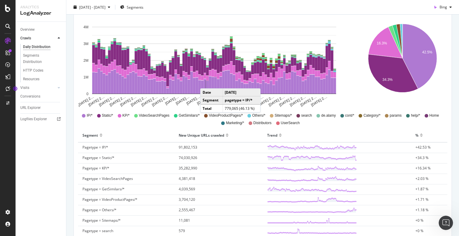
click at [206, 82] on rect "A chart." at bounding box center [207, 87] width 3 height 13
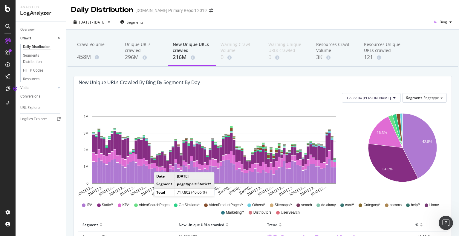
scroll to position [60, 0]
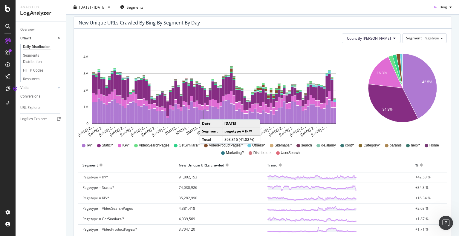
click at [205, 113] on rect "A chart." at bounding box center [205, 116] width 2 height 15
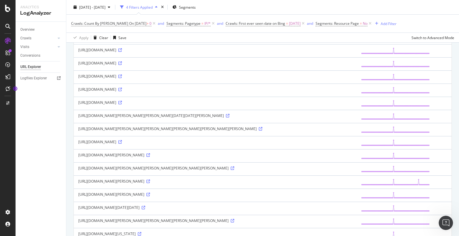
scroll to position [179, 0]
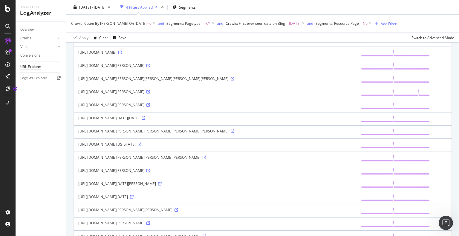
click at [141, 146] on icon at bounding box center [140, 145] width 4 height 4
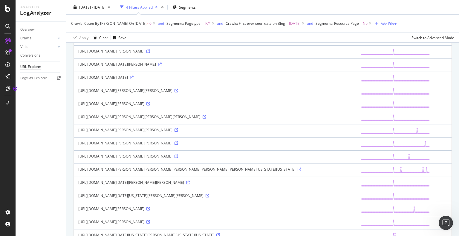
scroll to position [418, 0]
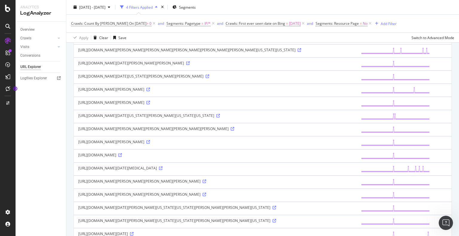
click at [340, 18] on td "[URL][DOMAIN_NAME][PERSON_NAME][PERSON_NAME]" at bounding box center [215, 11] width 282 height 13
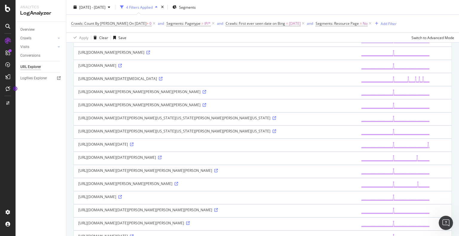
click at [236, 2] on div "[URL][DOMAIN_NAME][PERSON_NAME]" at bounding box center [214, -1] width 273 height 5
click at [146, 2] on icon at bounding box center [148, 0] width 4 height 4
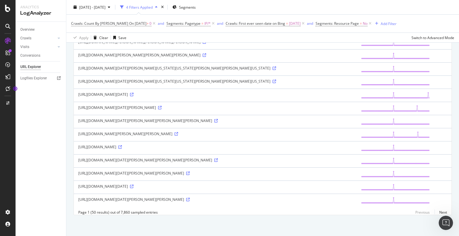
click at [206, 18] on div "[URL][DOMAIN_NAME]" at bounding box center [214, 15] width 273 height 5
click at [314, 44] on div "[URL][DOMAIN_NAME][PERSON_NAME][PERSON_NAME][PERSON_NAME]" at bounding box center [214, 41] width 273 height 5
click at [299, 44] on div "[URL][DOMAIN_NAME][PERSON_NAME][PERSON_NAME][PERSON_NAME]" at bounding box center [214, 41] width 273 height 5
click at [316, 44] on div "[URL][DOMAIN_NAME][PERSON_NAME][PERSON_NAME][PERSON_NAME]" at bounding box center [214, 41] width 273 height 5
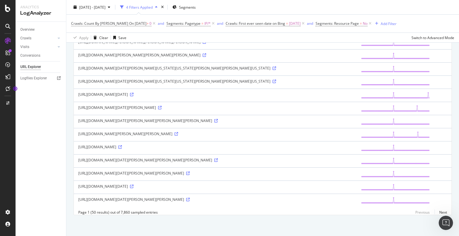
click at [285, 44] on div "[URL][DOMAIN_NAME][PERSON_NAME][PERSON_NAME][PERSON_NAME]" at bounding box center [214, 41] width 273 height 5
click at [265, 176] on div "[URL][DOMAIN_NAME][DATE][PERSON_NAME][PERSON_NAME]" at bounding box center [214, 173] width 273 height 5
click at [199, 181] on td "[URL][DOMAIN_NAME][DATE][PERSON_NAME][PERSON_NAME]" at bounding box center [215, 173] width 282 height 13
click at [122, 149] on icon at bounding box center [120, 147] width 4 height 4
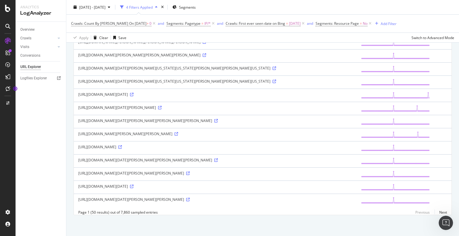
scroll to position [790, 0]
click at [437, 213] on link "Next" at bounding box center [440, 212] width 13 height 9
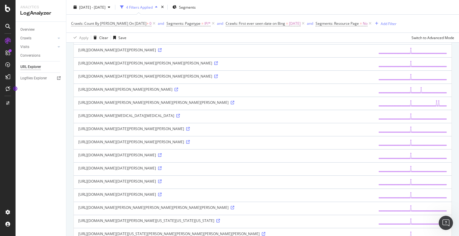
scroll to position [209, 0]
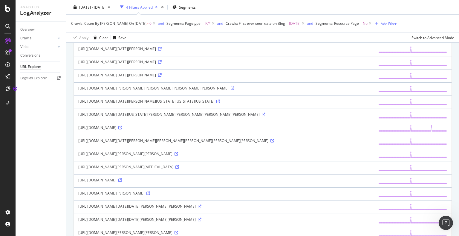
drag, startPoint x: 289, startPoint y: 202, endPoint x: 293, endPoint y: 203, distance: 3.6
click at [289, 130] on div "[URL][DOMAIN_NAME]" at bounding box center [223, 127] width 291 height 5
click at [122, 130] on icon at bounding box center [120, 128] width 4 height 4
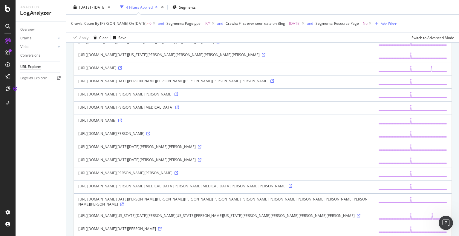
scroll to position [299, 0]
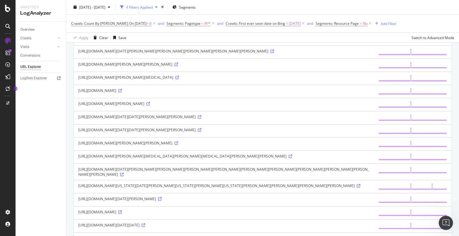
click at [178, 66] on icon at bounding box center [176, 65] width 4 height 4
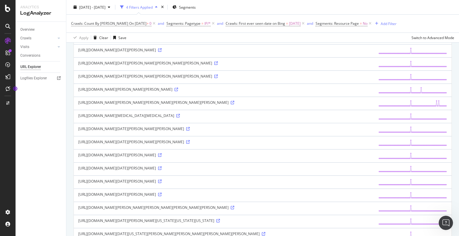
scroll to position [0, 0]
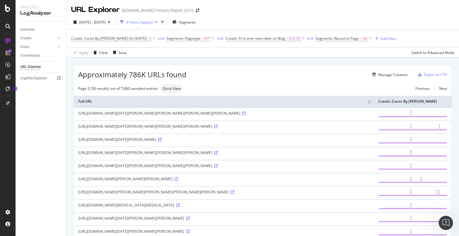
click at [242, 115] on icon at bounding box center [244, 114] width 4 height 4
click at [162, 142] on icon at bounding box center [160, 140] width 4 height 4
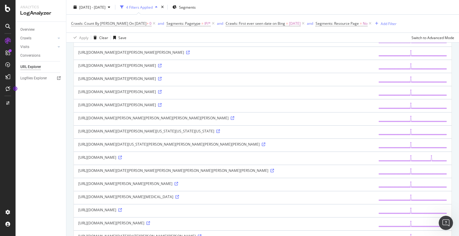
scroll to position [239, 0]
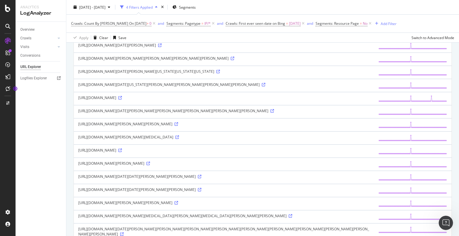
click at [195, 79] on td "[URL][DOMAIN_NAME][DATE][PERSON_NAME][US_STATE][US_STATE][US_STATE]" at bounding box center [224, 72] width 300 height 13
click at [216, 66] on td "[URL][DOMAIN_NAME][PERSON_NAME][PERSON_NAME][PERSON_NAME][PERSON_NAME]" at bounding box center [224, 59] width 300 height 13
click at [194, 74] on div "[URL][DOMAIN_NAME][DATE][PERSON_NAME][US_STATE][US_STATE][US_STATE]" at bounding box center [223, 71] width 291 height 5
click at [170, 79] on td "[URL][DOMAIN_NAME][DATE][PERSON_NAME][US_STATE][US_STATE][US_STATE]" at bounding box center [224, 72] width 300 height 13
click at [193, 79] on td "[URL][DOMAIN_NAME][DATE][PERSON_NAME][US_STATE][US_STATE][US_STATE]" at bounding box center [224, 72] width 300 height 13
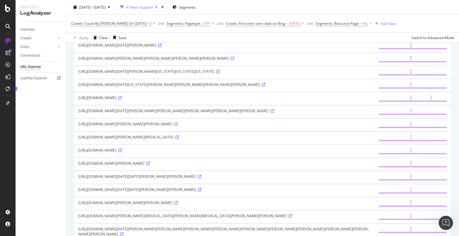
click at [162, 47] on icon at bounding box center [160, 46] width 4 height 4
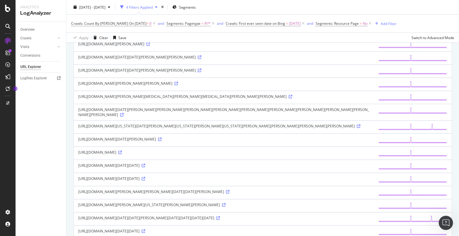
click at [198, 72] on icon at bounding box center [200, 71] width 4 height 4
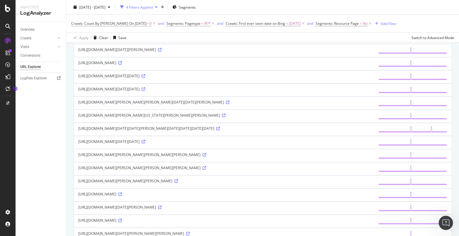
scroll to position [537, 0]
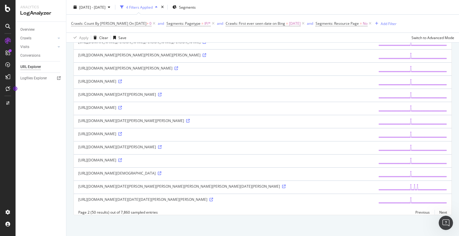
scroll to position [746, 0]
click at [122, 110] on icon at bounding box center [120, 108] width 4 height 4
click at [190, 119] on icon at bounding box center [188, 121] width 4 height 4
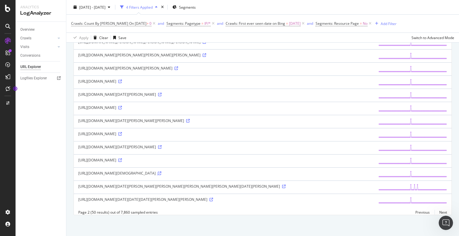
click at [158, 172] on icon at bounding box center [160, 174] width 4 height 4
click at [220, 18] on icon at bounding box center [218, 16] width 4 height 4
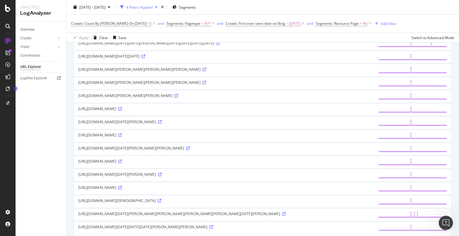
scroll to position [414, 0]
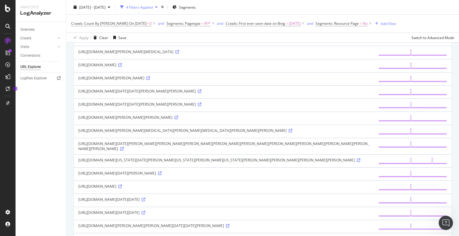
click at [174, 28] on div "[URL][DOMAIN_NAME][DATE][PERSON_NAME][PERSON_NAME][PERSON_NAME][PERSON_NAME][PE…" at bounding box center [223, 25] width 291 height 5
click at [210, 28] on div "[URL][DOMAIN_NAME][DATE][PERSON_NAME][PERSON_NAME][PERSON_NAME][PERSON_NAME][PE…" at bounding box center [223, 25] width 291 height 5
click at [270, 27] on icon at bounding box center [272, 26] width 4 height 4
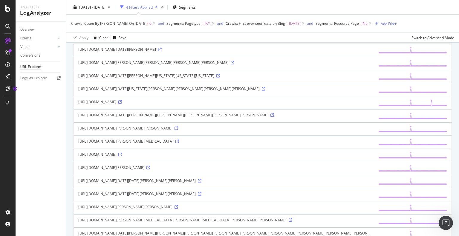
click at [217, 57] on td "[URL][DOMAIN_NAME][DATE][PERSON_NAME]" at bounding box center [224, 50] width 300 height 13
drag, startPoint x: 165, startPoint y: 120, endPoint x: 220, endPoint y: 120, distance: 54.6
click at [167, 65] on div "[URL][DOMAIN_NAME][PERSON_NAME][PERSON_NAME][PERSON_NAME][PERSON_NAME]" at bounding box center [223, 62] width 291 height 5
click at [230, 64] on icon at bounding box center [232, 63] width 4 height 4
click at [79, 78] on div "[URL][DOMAIN_NAME][DATE][PERSON_NAME][US_STATE][US_STATE][US_STATE]" at bounding box center [223, 75] width 291 height 5
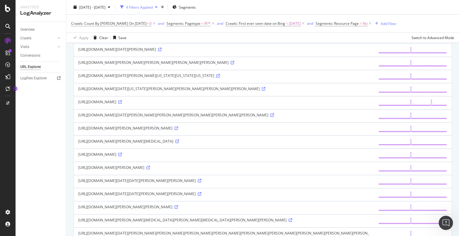
click at [216, 78] on icon at bounding box center [218, 76] width 4 height 4
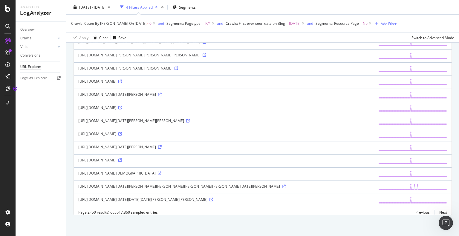
scroll to position [862, 0]
click at [162, 93] on icon at bounding box center [160, 95] width 4 height 4
click at [130, 66] on div "[URL][DOMAIN_NAME][PERSON_NAME][PERSON_NAME]" at bounding box center [223, 68] width 291 height 5
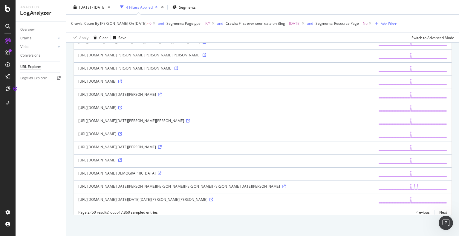
scroll to position [862, 0]
click at [438, 213] on link "Next" at bounding box center [440, 212] width 13 height 9
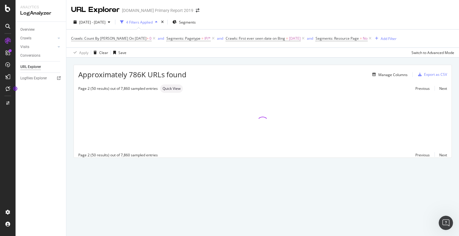
scroll to position [0, 0]
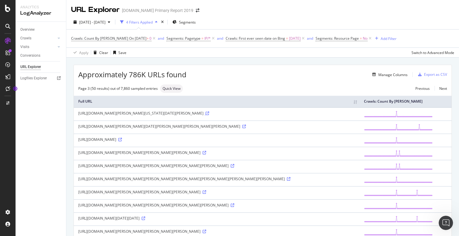
click at [205, 115] on icon at bounding box center [207, 114] width 4 height 4
click at [196, 21] on span "Segments" at bounding box center [187, 22] width 17 height 5
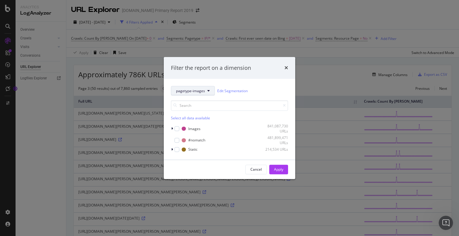
click at [189, 93] on button "pagetype-images" at bounding box center [193, 91] width 44 height 10
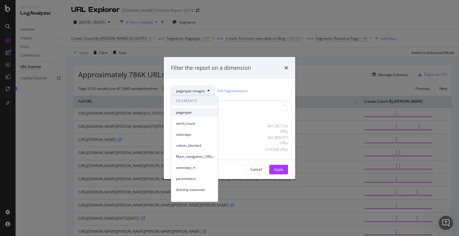
click at [185, 114] on span "pagetype" at bounding box center [194, 112] width 37 height 5
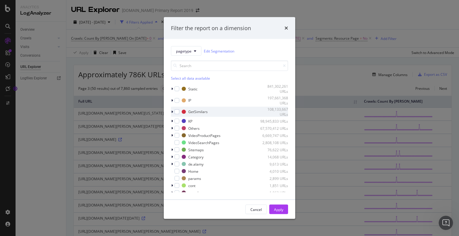
click at [171, 111] on div "modal" at bounding box center [173, 112] width 4 height 6
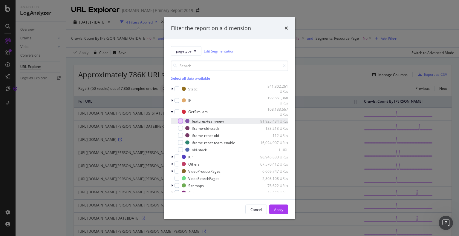
click at [182, 121] on div "modal" at bounding box center [180, 121] width 5 height 5
click at [282, 209] on div "Apply" at bounding box center [278, 209] width 9 height 5
